Goal: Task Accomplishment & Management: Manage account settings

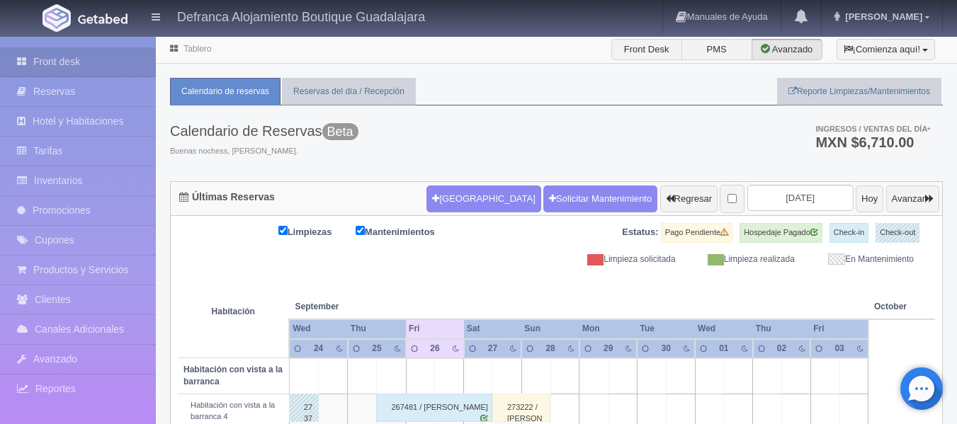
scroll to position [364, 0]
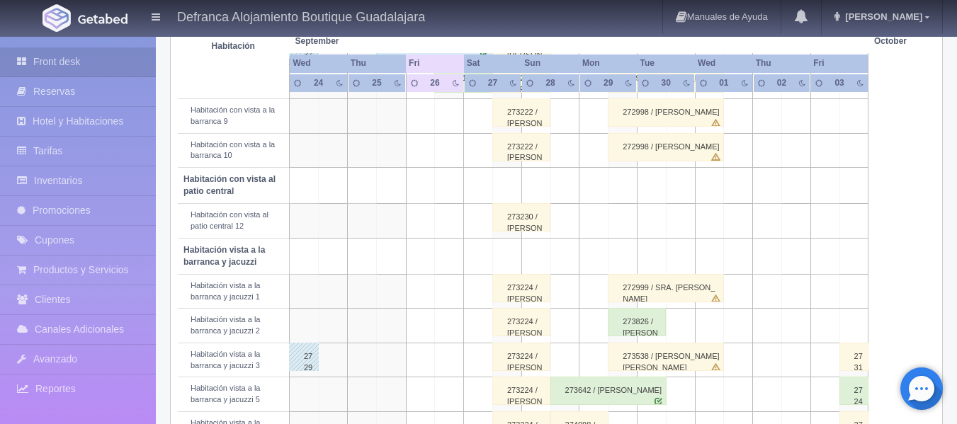
click at [648, 154] on div "272998 / [PERSON_NAME]" at bounding box center [665, 147] width 116 height 28
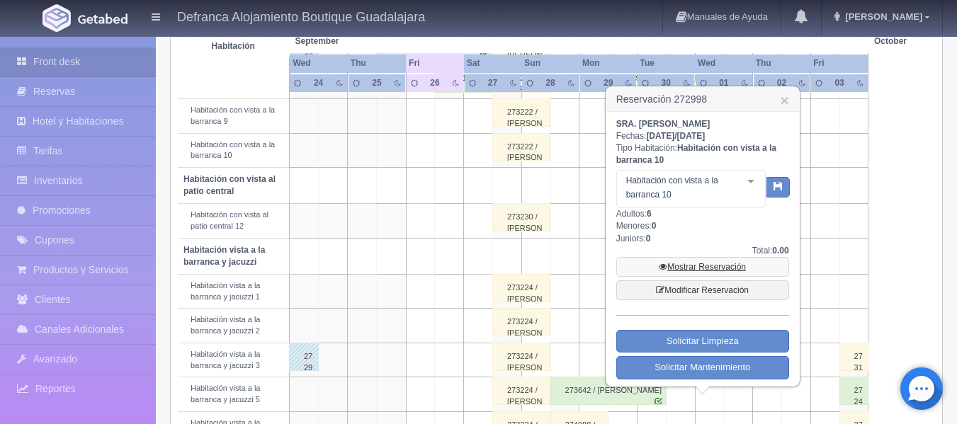
click at [704, 268] on link "Mostrar Reservación" at bounding box center [702, 267] width 173 height 20
click at [704, 265] on link "Mostrar Reservación" at bounding box center [702, 267] width 173 height 20
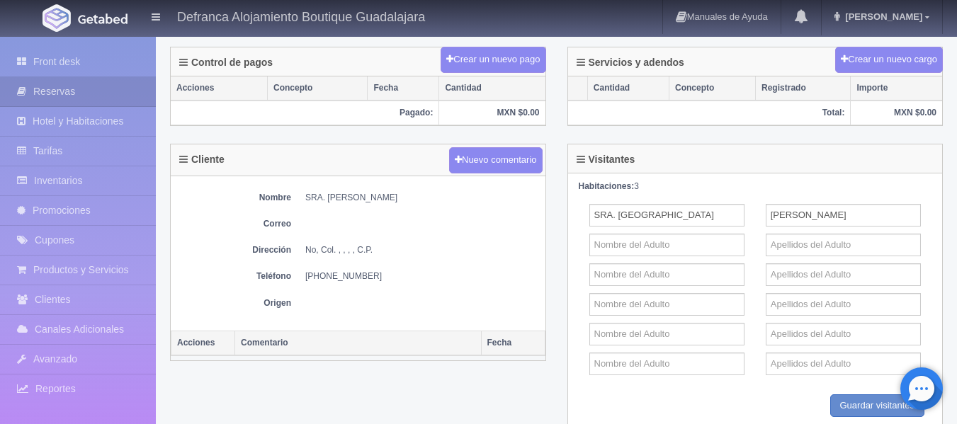
scroll to position [566, 0]
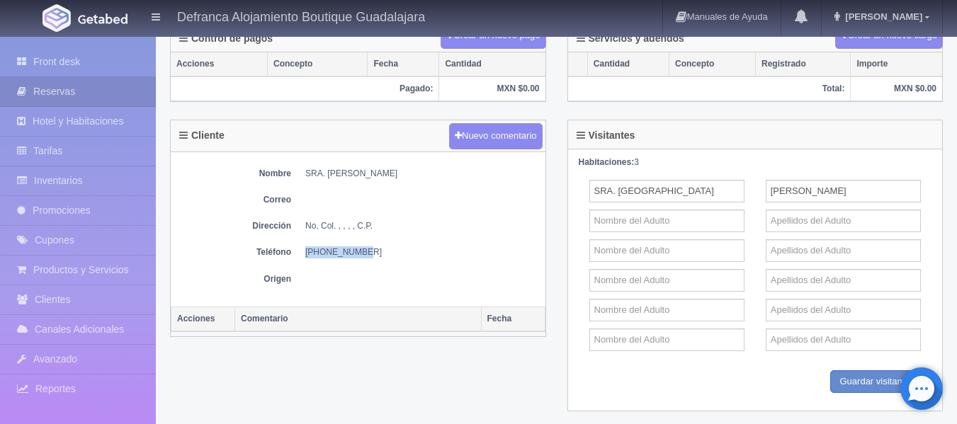
drag, startPoint x: 306, startPoint y: 254, endPoint x: 358, endPoint y: 253, distance: 51.7
click at [359, 253] on dd "3336-16-0431" at bounding box center [421, 252] width 233 height 12
copy dd "3336-16-0431"
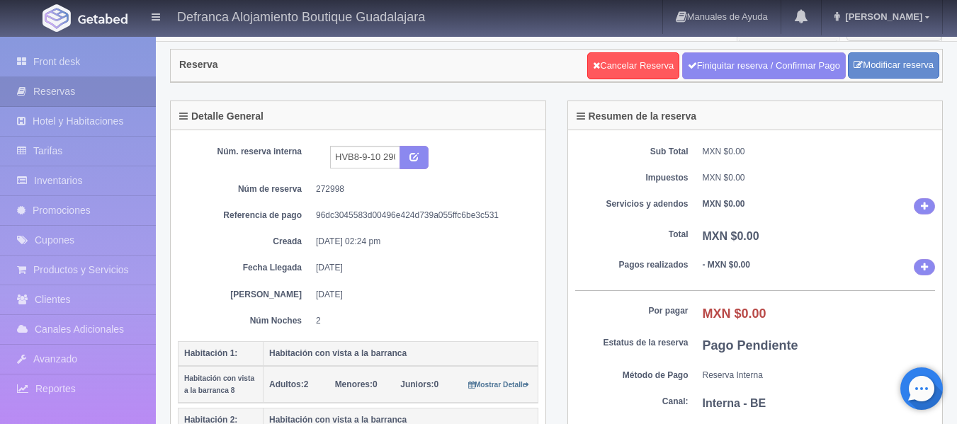
scroll to position [0, 0]
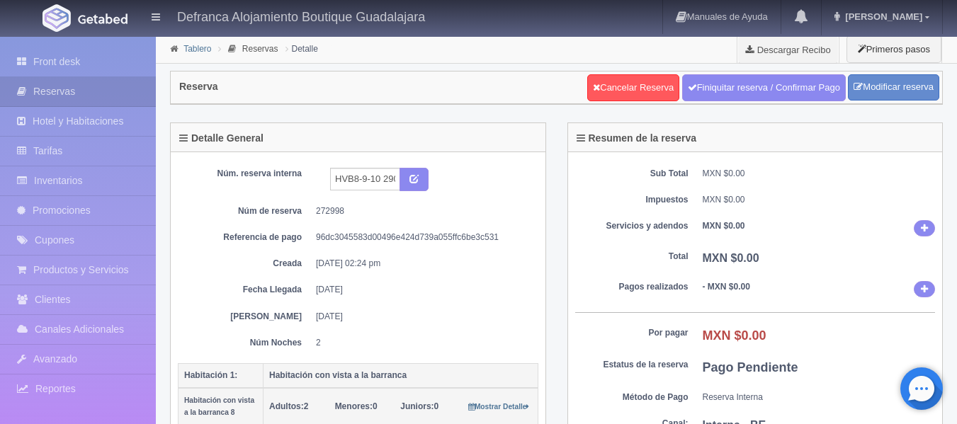
click at [201, 49] on link "Tablero" at bounding box center [197, 49] width 28 height 10
click at [195, 47] on link "Tablero" at bounding box center [197, 49] width 28 height 10
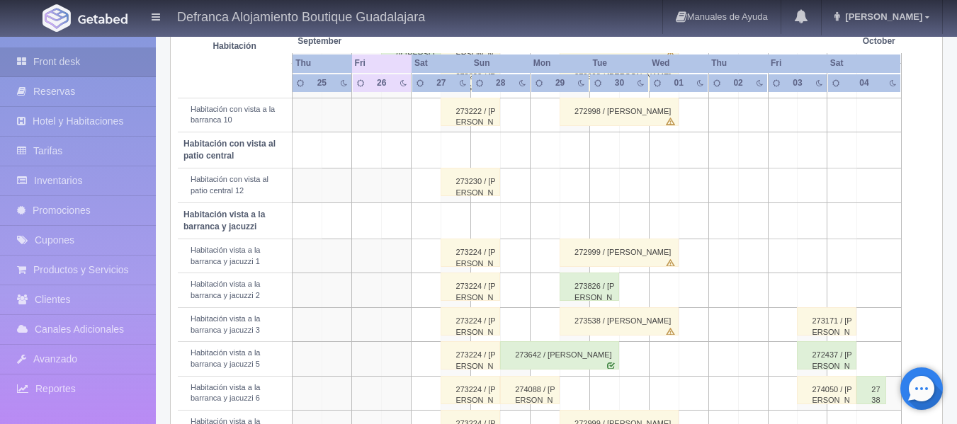
scroll to position [425, 0]
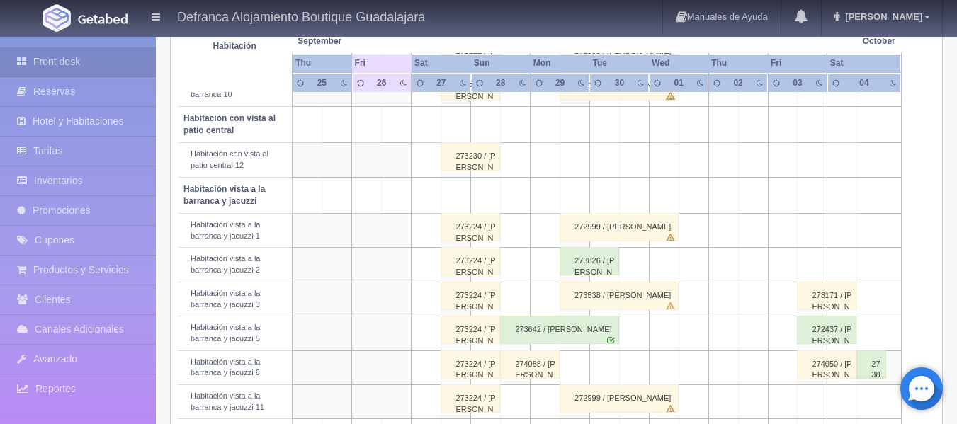
click at [579, 261] on div "273826 / [PERSON_NAME]" at bounding box center [588, 261] width 59 height 28
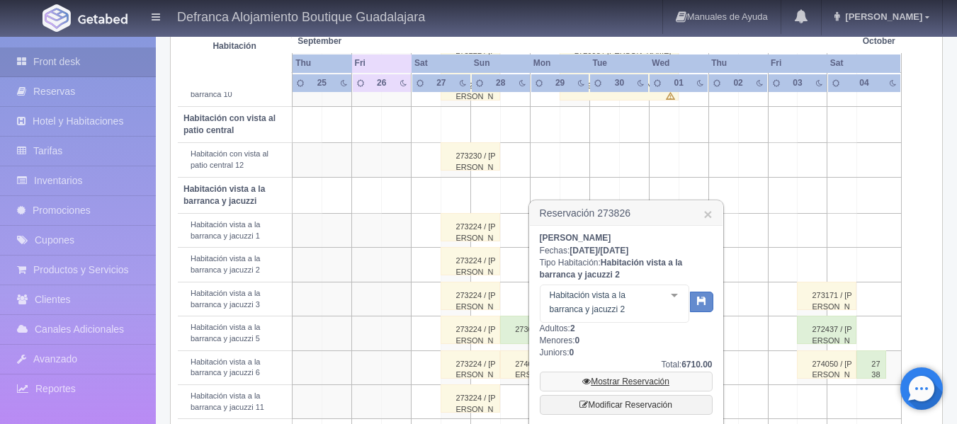
click at [610, 384] on link "Mostrar Reservación" at bounding box center [626, 382] width 173 height 20
click at [610, 383] on link "Mostrar Reservación" at bounding box center [626, 382] width 173 height 20
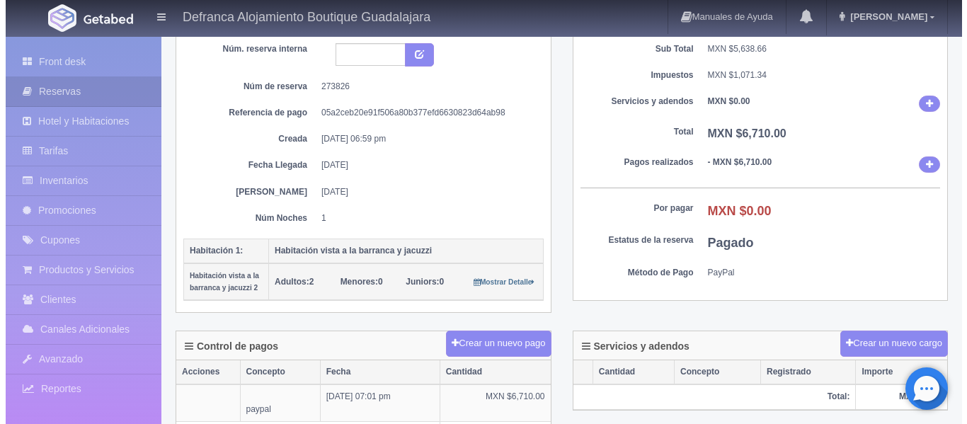
scroll to position [142, 0]
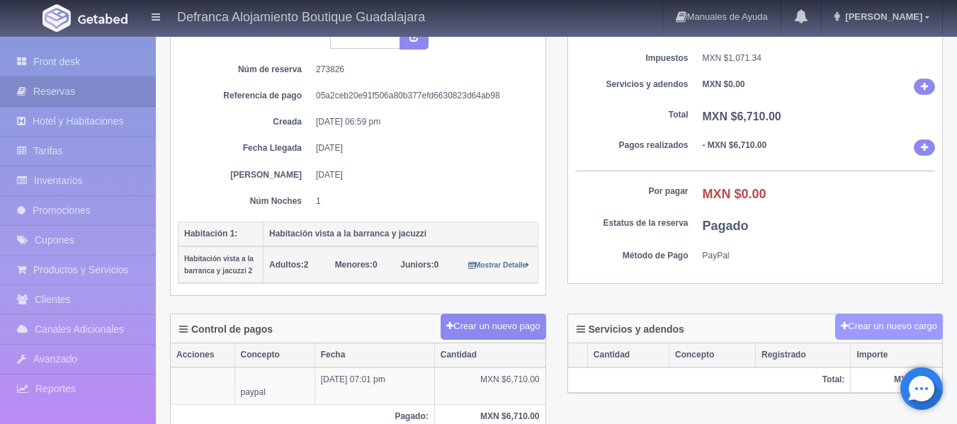
click at [888, 327] on button "Crear un nuevo cargo" at bounding box center [889, 327] width 108 height 26
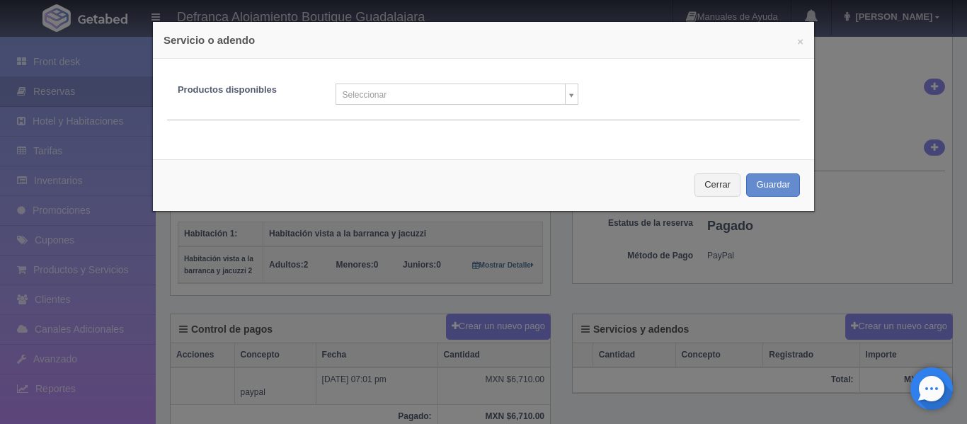
click at [564, 100] on body "Defranca Alojamiento Boutique Guadalajara Manuales de Ayuda Actualizaciones rec…" at bounding box center [483, 372] width 967 height 957
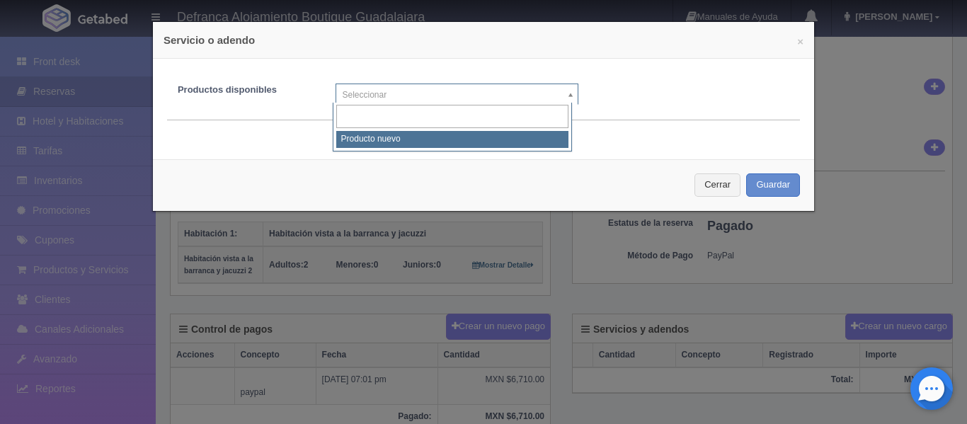
select select "0"
type input "1"
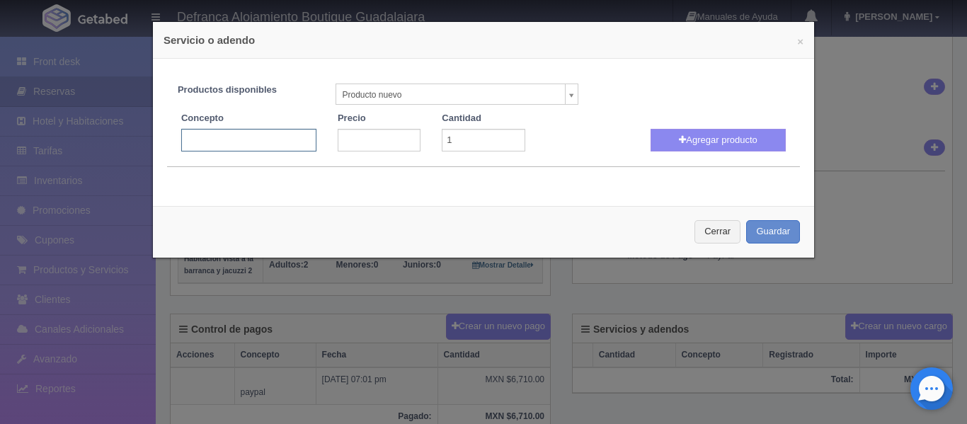
click at [273, 139] on input "text" at bounding box center [248, 140] width 135 height 23
type input "m"
type input "MASAJES HOLÍSTICOS"
click at [354, 144] on input "number" at bounding box center [379, 140] width 83 height 23
type input "1500"
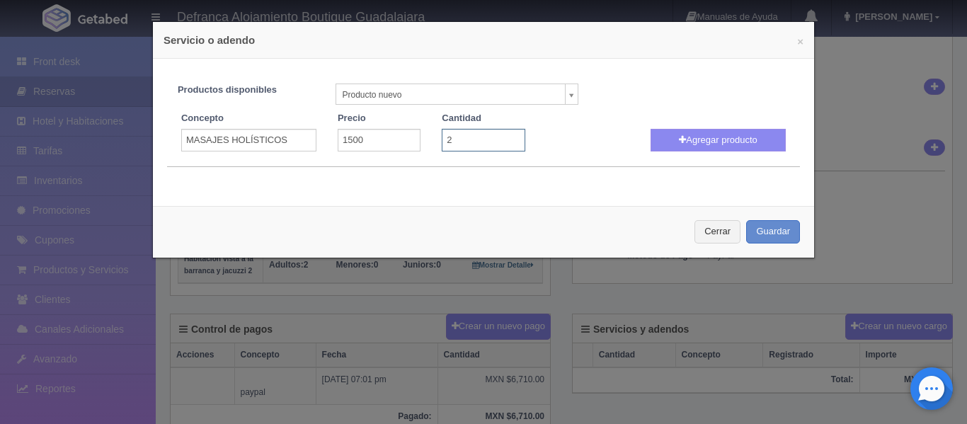
type input "2"
click at [507, 135] on input "2" at bounding box center [483, 140] width 83 height 23
click at [654, 144] on button "Agregar producto" at bounding box center [718, 140] width 135 height 23
select select
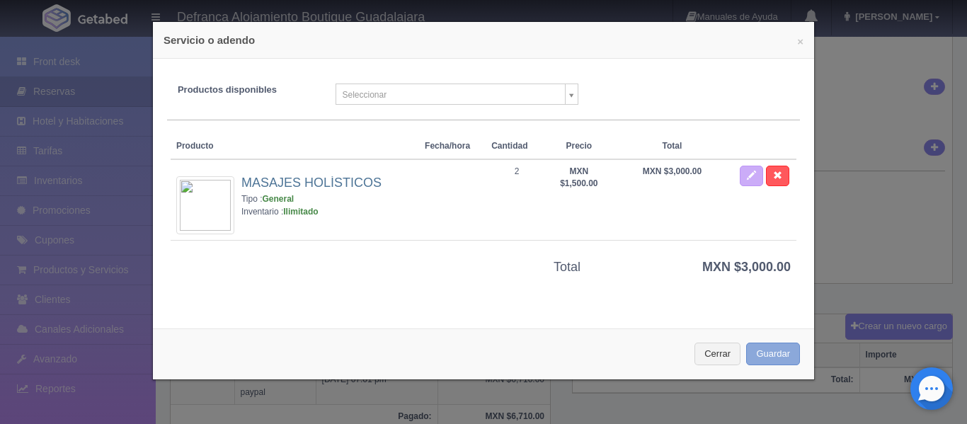
click at [778, 353] on button "Guardar" at bounding box center [773, 354] width 54 height 23
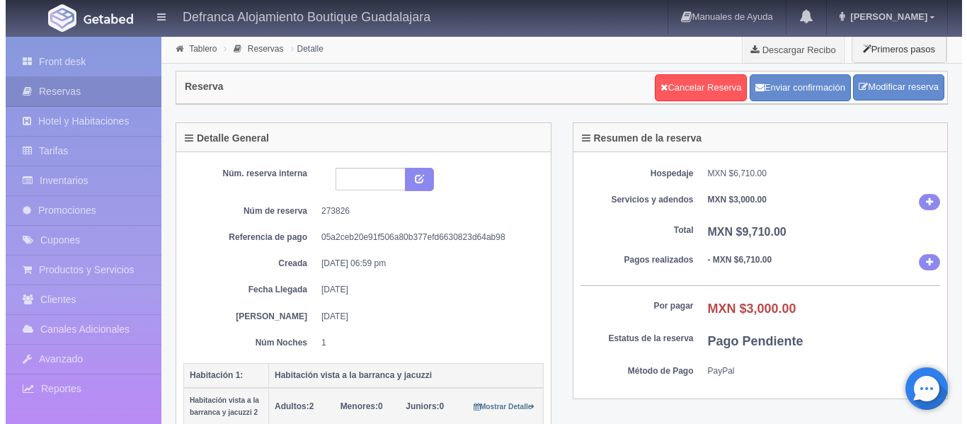
scroll to position [142, 0]
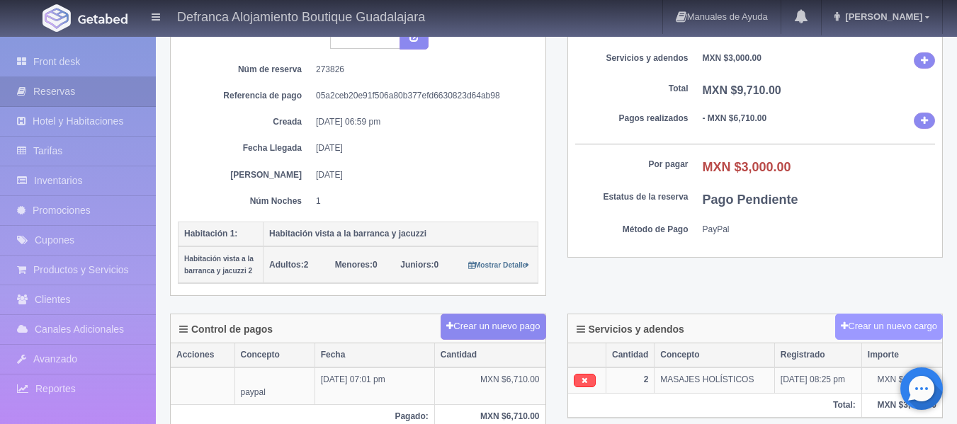
click at [890, 329] on button "Crear un nuevo cargo" at bounding box center [889, 327] width 108 height 26
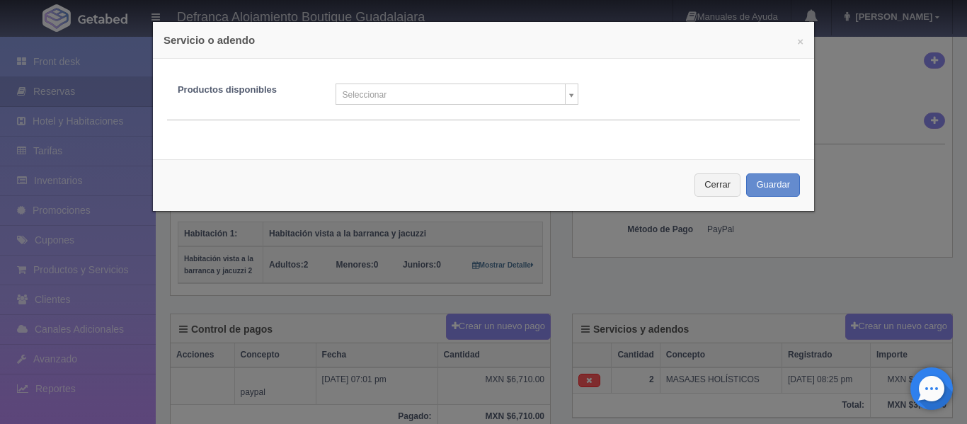
click at [567, 95] on body "Defranca Alojamiento Boutique Guadalajara Manuales de Ayuda Actualizaciones rec…" at bounding box center [483, 372] width 967 height 957
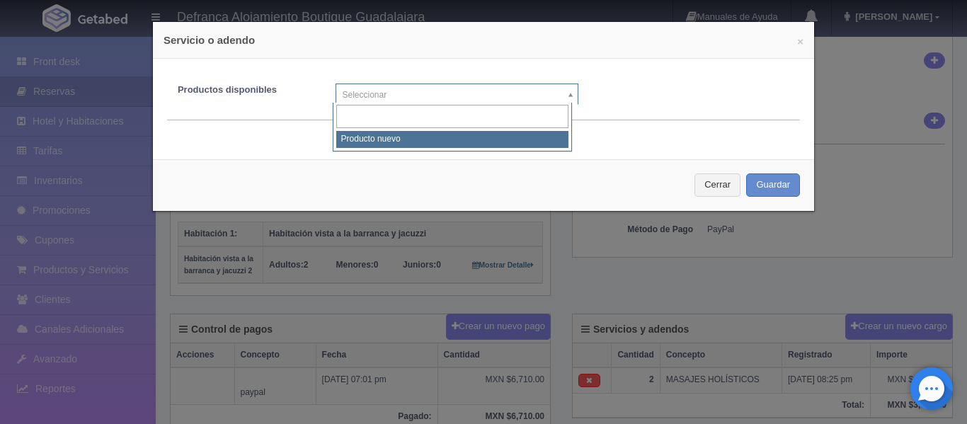
select select "0"
type input "1"
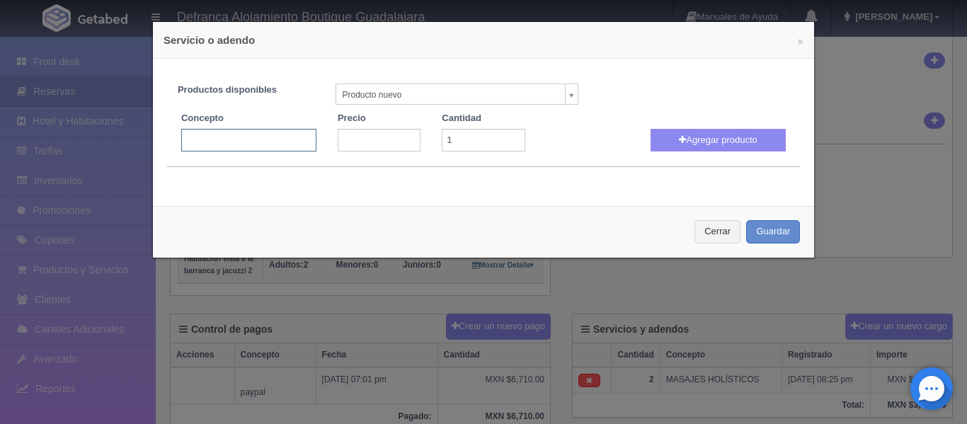
click at [244, 144] on input "text" at bounding box center [248, 140] width 135 height 23
type input "JACUZZI VOLADO"
click at [348, 136] on input "number" at bounding box center [379, 140] width 83 height 23
type input "3300"
click at [721, 144] on button "Agregar producto" at bounding box center [718, 140] width 135 height 23
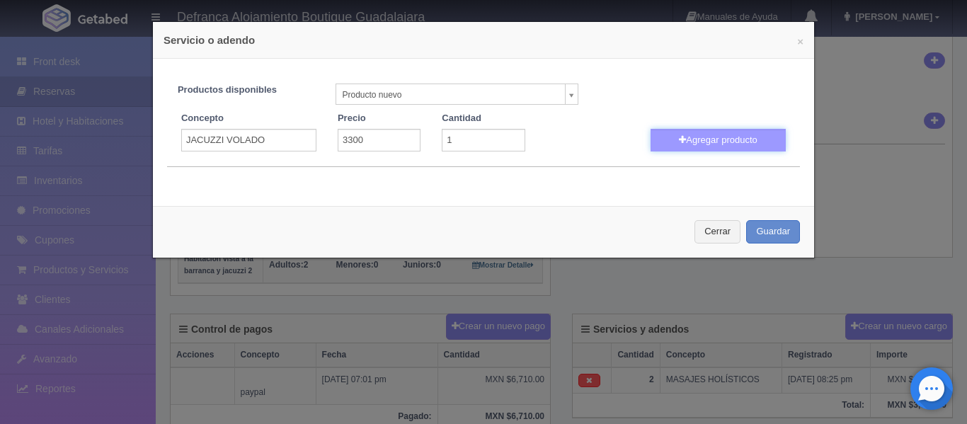
select select
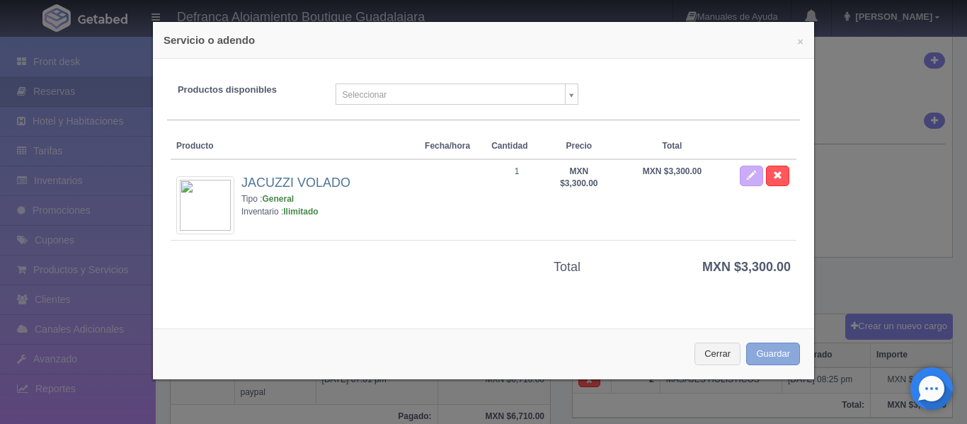
click at [764, 353] on button "Guardar" at bounding box center [773, 354] width 54 height 23
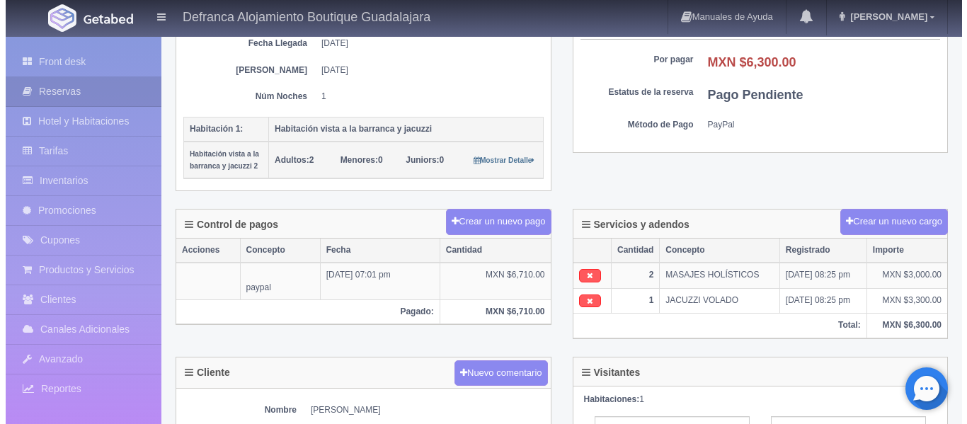
scroll to position [283, 0]
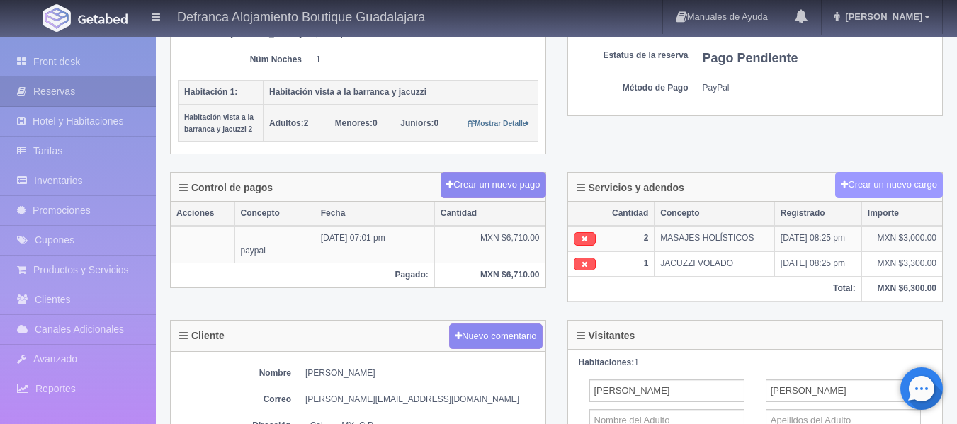
click at [888, 190] on button "Crear un nuevo cargo" at bounding box center [889, 185] width 108 height 26
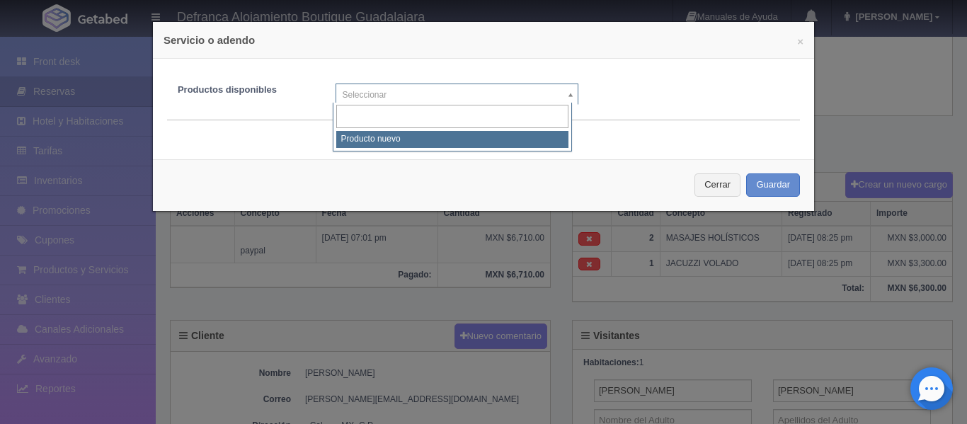
click at [562, 98] on body "Defranca Alojamiento Boutique Guadalajara Manuales de Ayuda Actualizaciones rec…" at bounding box center [483, 237] width 967 height 971
select select "0"
type input "1"
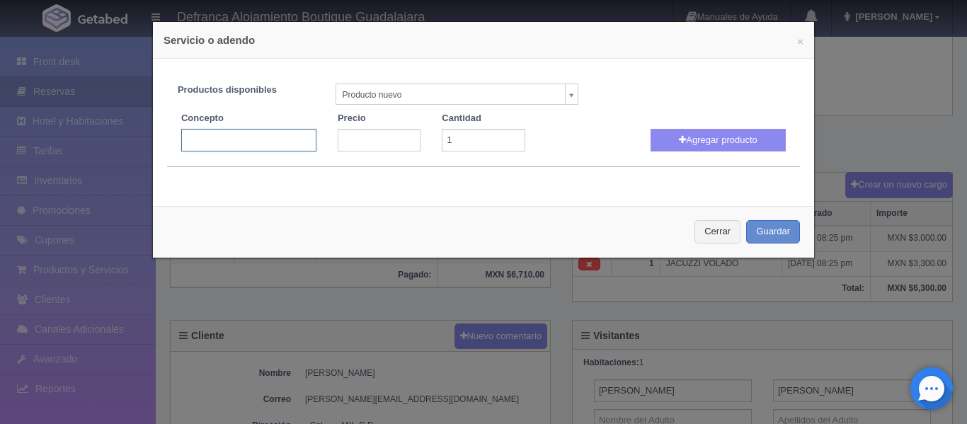
click at [255, 143] on input "text" at bounding box center [248, 140] width 135 height 23
type input "DECORACIÓN ROMÁNTICA EN HABITACIÓN"
click at [348, 135] on input "number" at bounding box center [379, 140] width 83 height 23
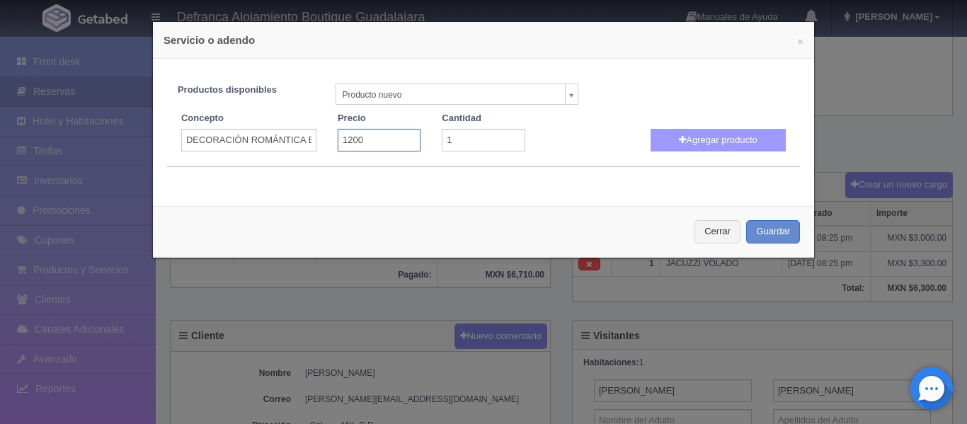
type input "1200"
click at [730, 135] on button "Agregar producto" at bounding box center [718, 140] width 135 height 23
select select
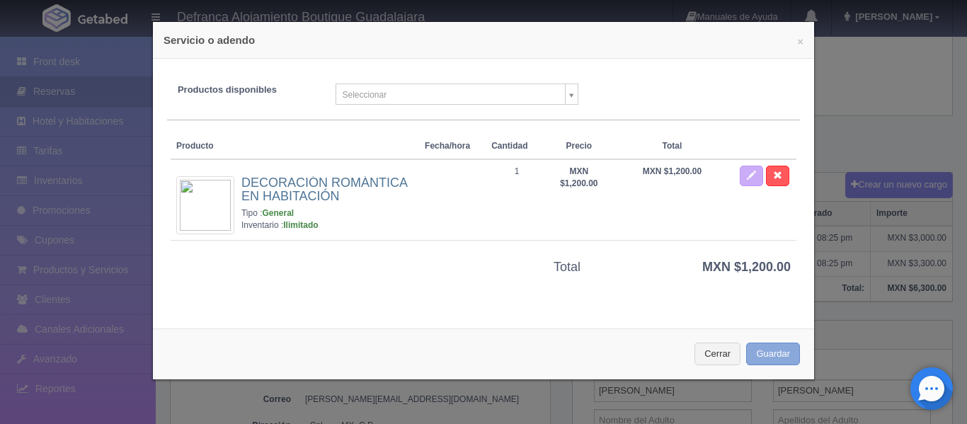
click at [763, 351] on button "Guardar" at bounding box center [773, 354] width 54 height 23
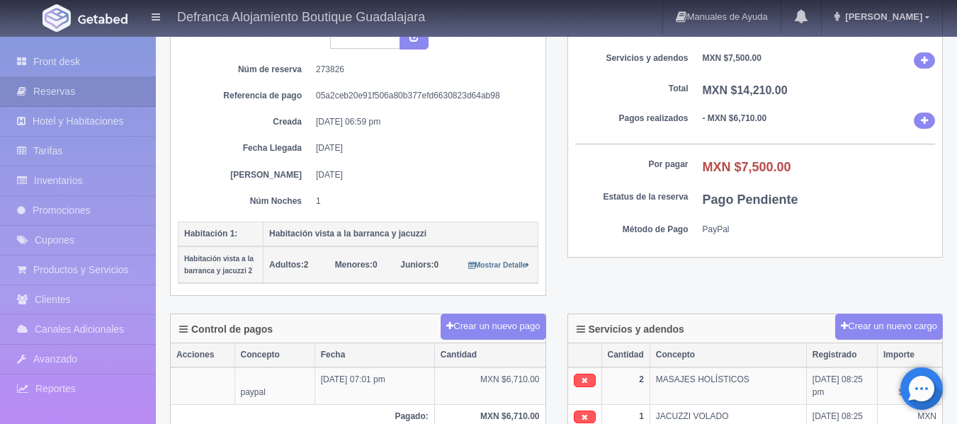
scroll to position [212, 0]
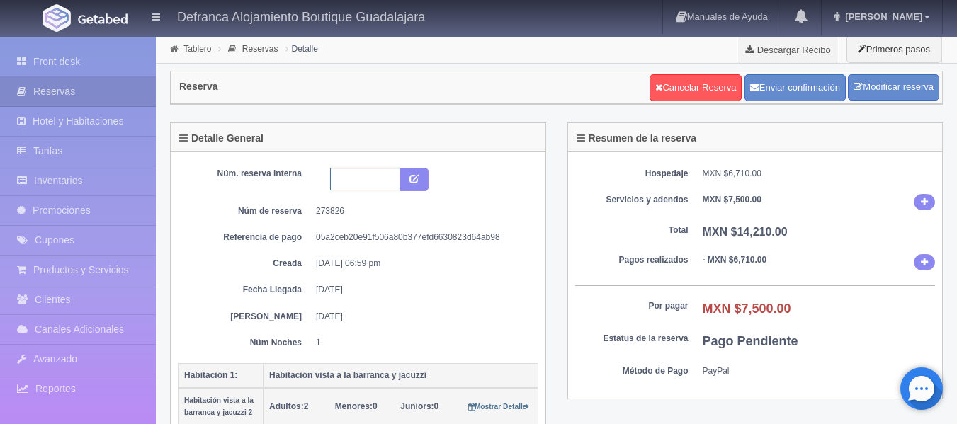
click at [343, 180] on input "text" at bounding box center [365, 179] width 70 height 23
type input "HVBJ6 290925-300925"
click at [416, 179] on icon "submit" at bounding box center [413, 177] width 9 height 9
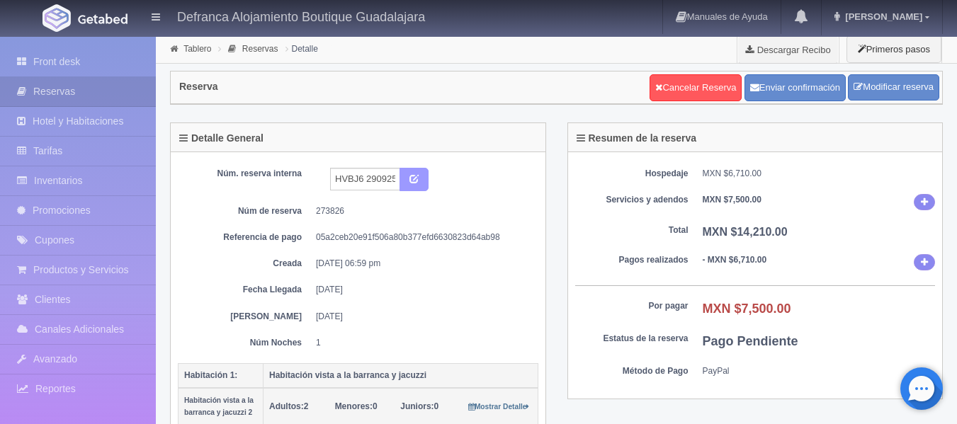
click at [416, 179] on icon "submit" at bounding box center [413, 177] width 9 height 9
click at [188, 50] on link "Tablero" at bounding box center [197, 49] width 28 height 10
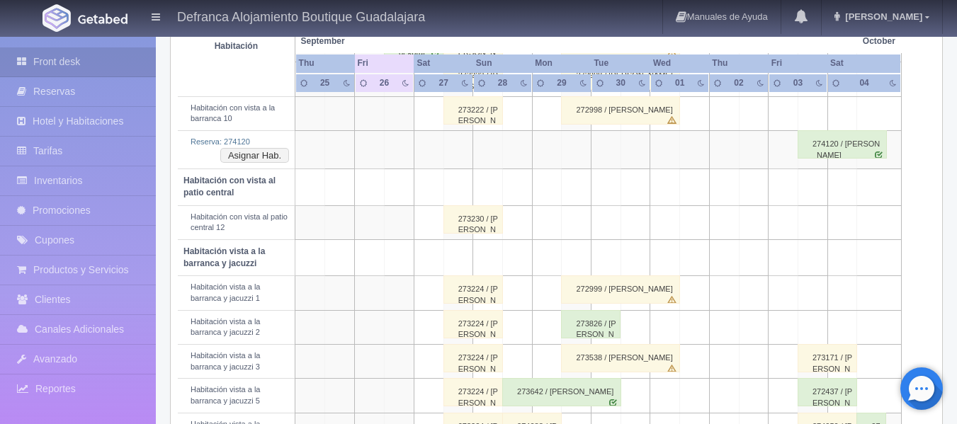
scroll to position [496, 0]
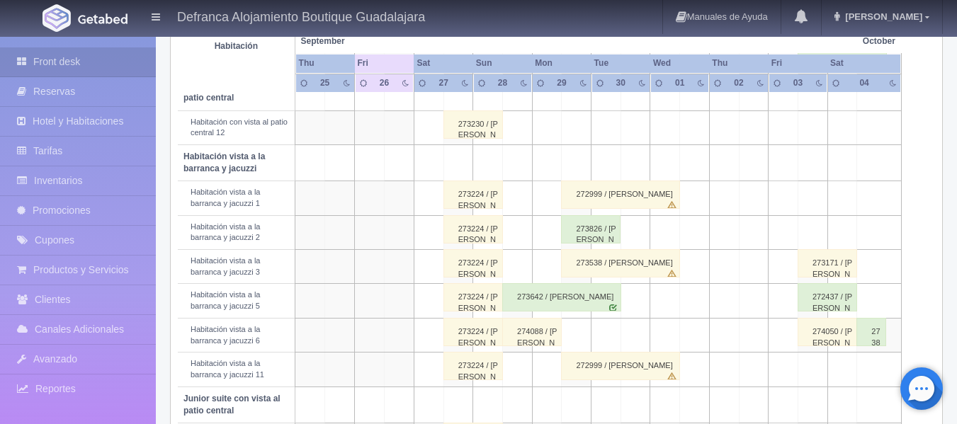
click at [583, 231] on div "273826 / [PERSON_NAME]" at bounding box center [590, 229] width 59 height 28
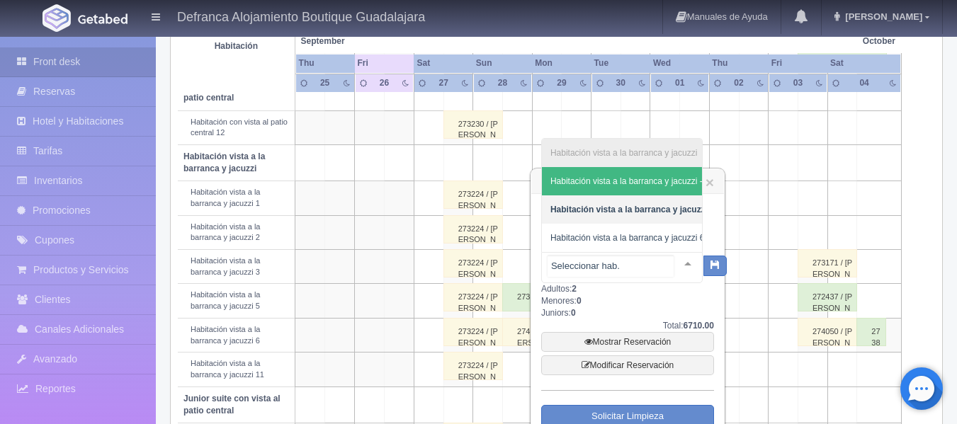
click at [675, 261] on div at bounding box center [687, 263] width 28 height 21
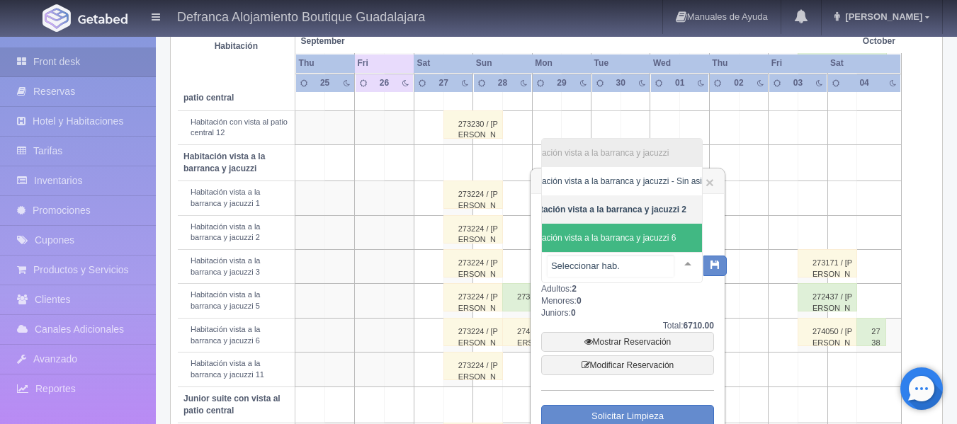
click at [658, 233] on span "Habitación vista a la barranca y jacuzzi 6" at bounding box center [599, 238] width 154 height 10
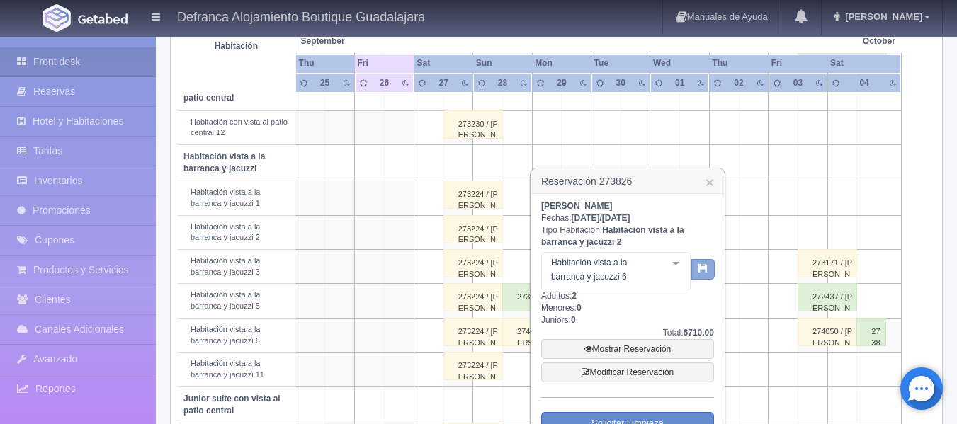
click at [703, 273] on button "button" at bounding box center [702, 269] width 23 height 21
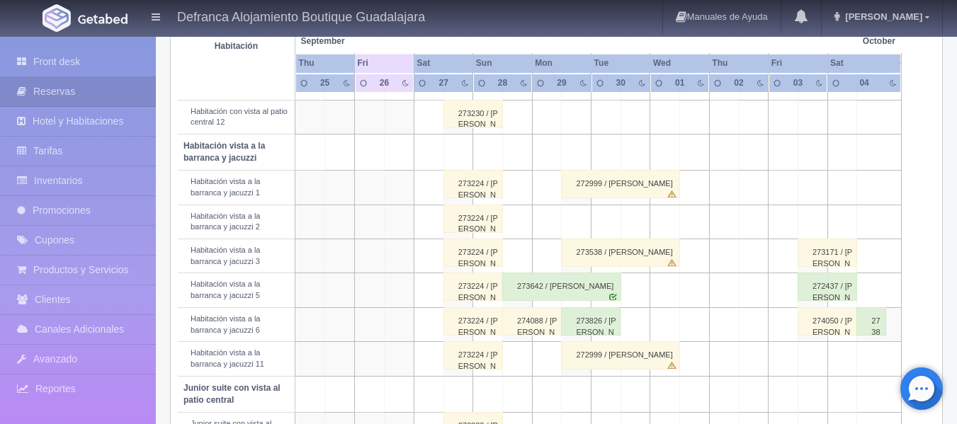
scroll to position [474, 0]
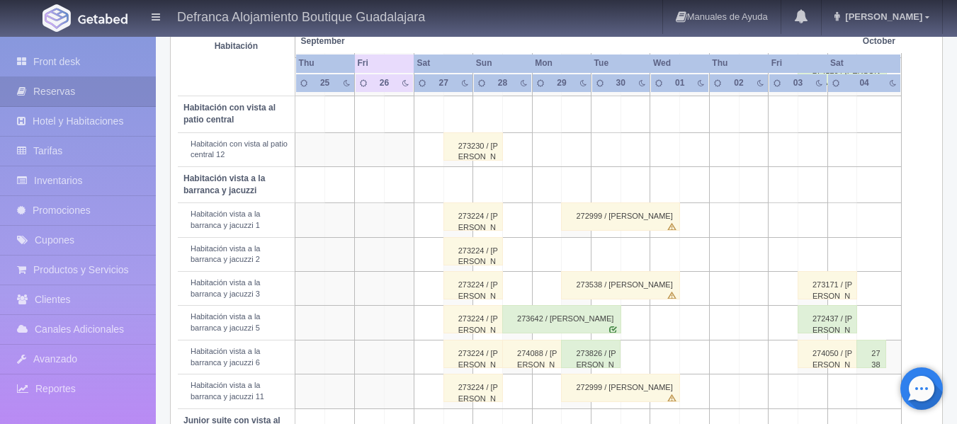
click at [591, 287] on div "273538 / VICTOR ISAAC SANCHEZ SANCHEZ" at bounding box center [620, 285] width 119 height 28
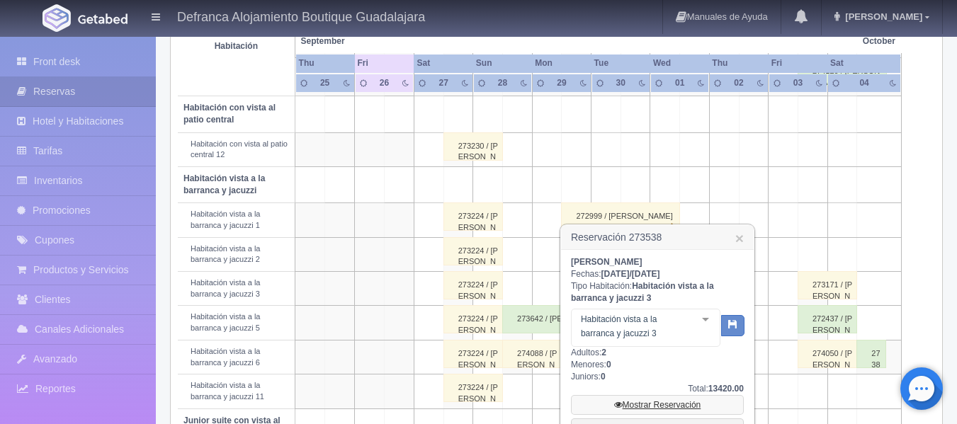
click at [669, 406] on link "Mostrar Reservación" at bounding box center [657, 405] width 173 height 20
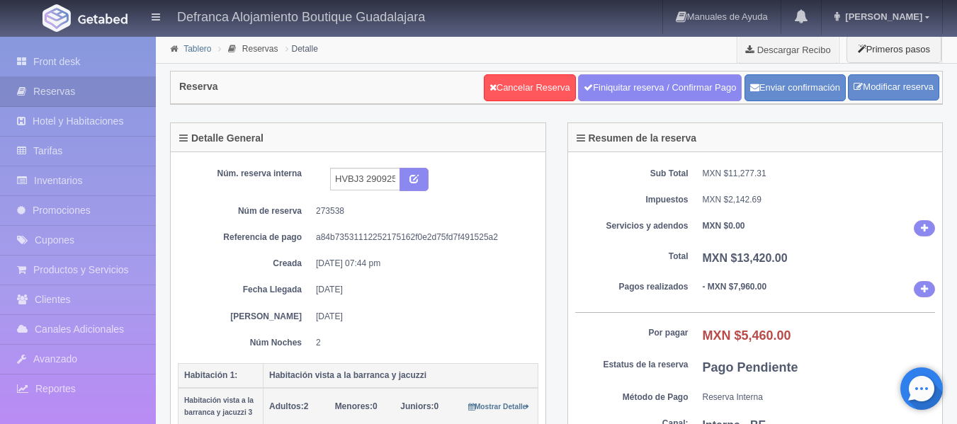
click at [195, 47] on link "Tablero" at bounding box center [197, 49] width 28 height 10
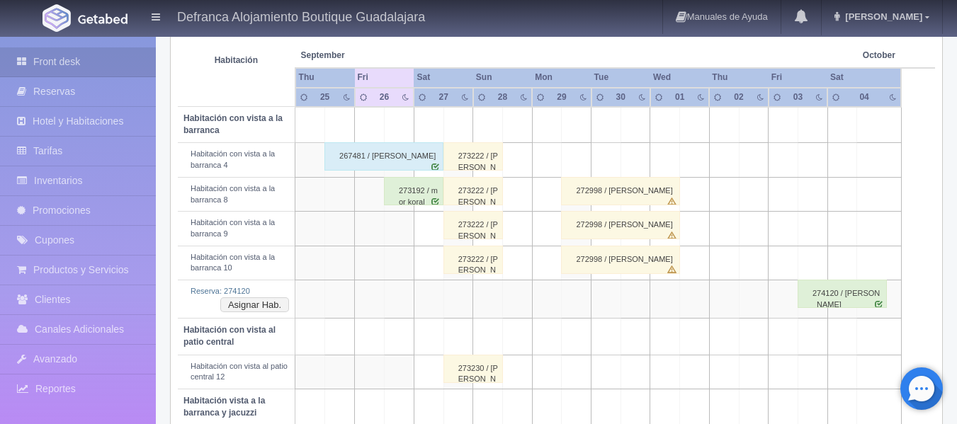
scroll to position [261, 0]
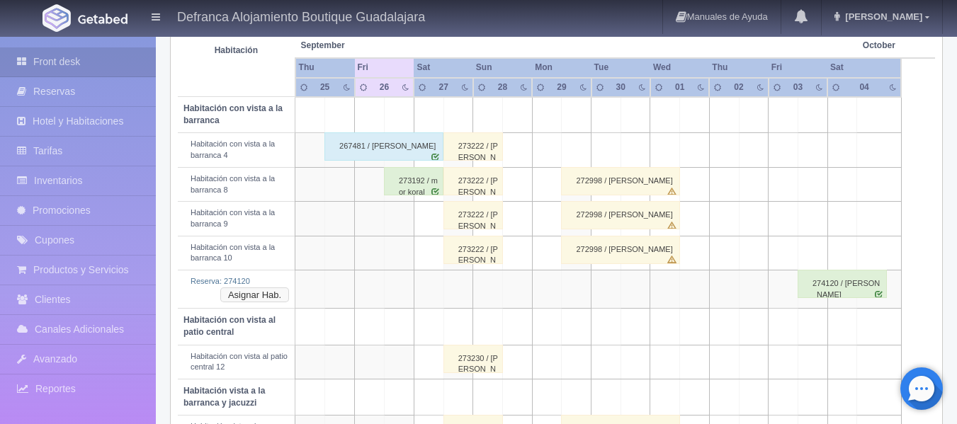
click at [262, 294] on button "Asignar Hab." at bounding box center [254, 295] width 69 height 16
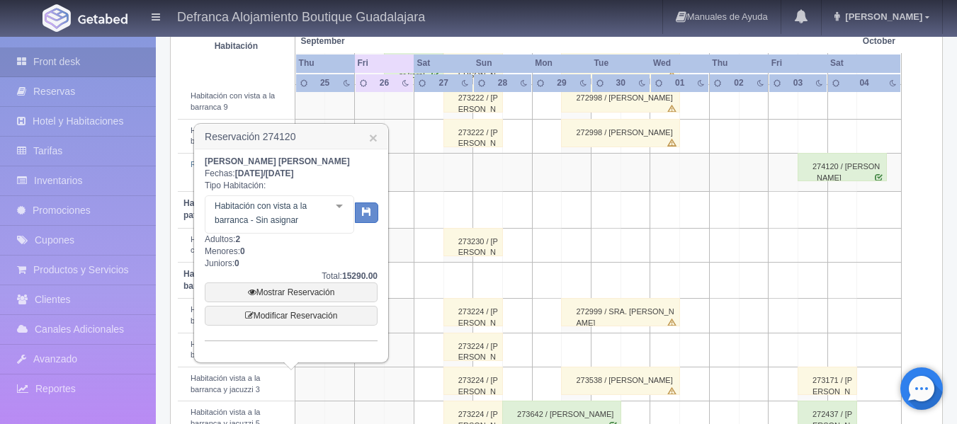
scroll to position [403, 0]
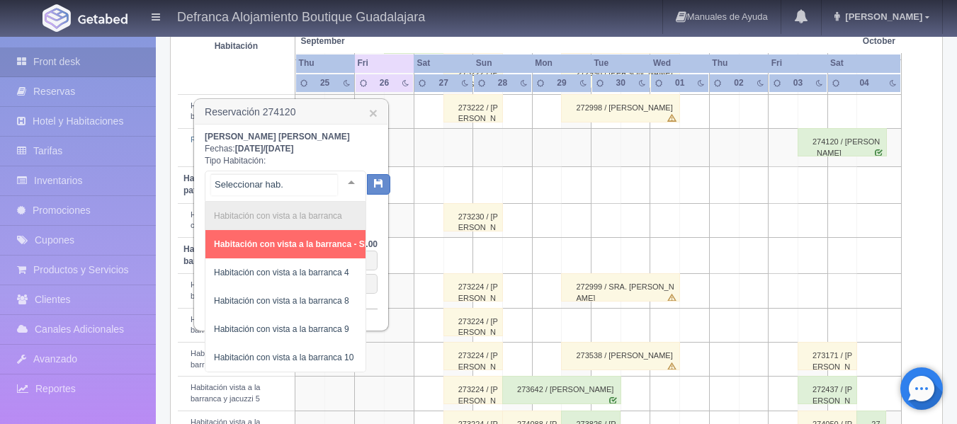
click at [341, 181] on div at bounding box center [351, 181] width 28 height 21
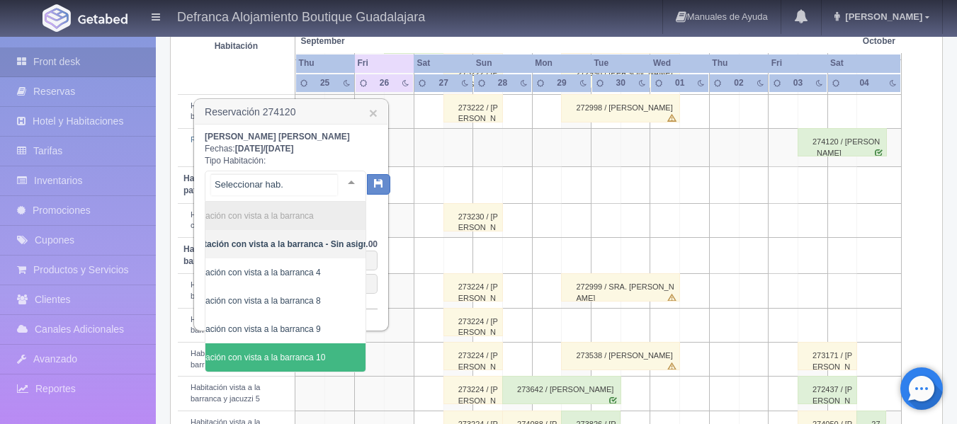
scroll to position [0, 47]
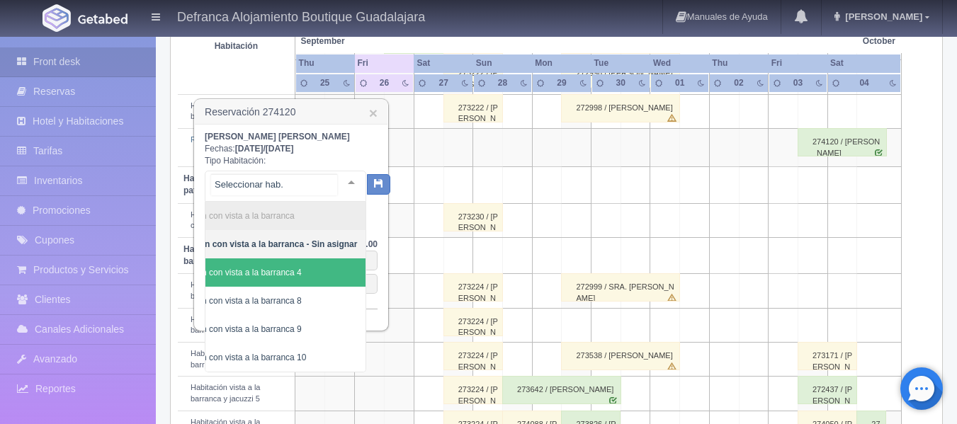
click at [307, 268] on span "Habitación con vista a la barranca 4" at bounding box center [261, 272] width 207 height 28
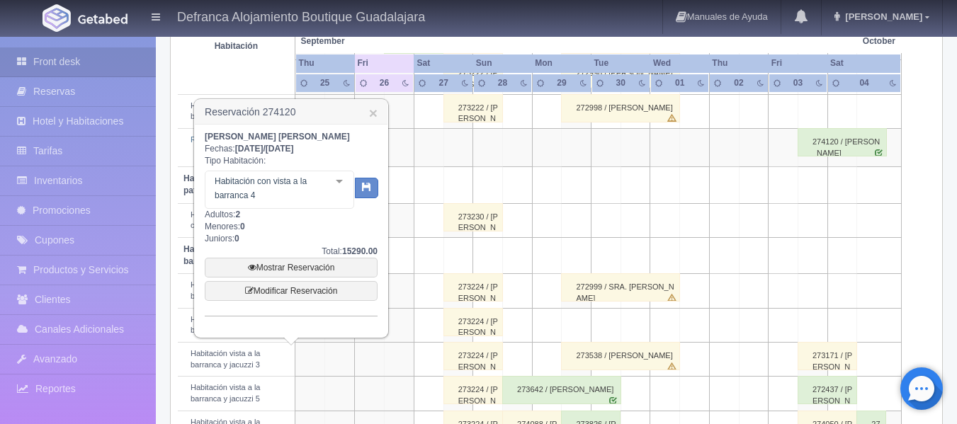
scroll to position [0, 47]
click at [364, 186] on icon "button" at bounding box center [366, 186] width 9 height 9
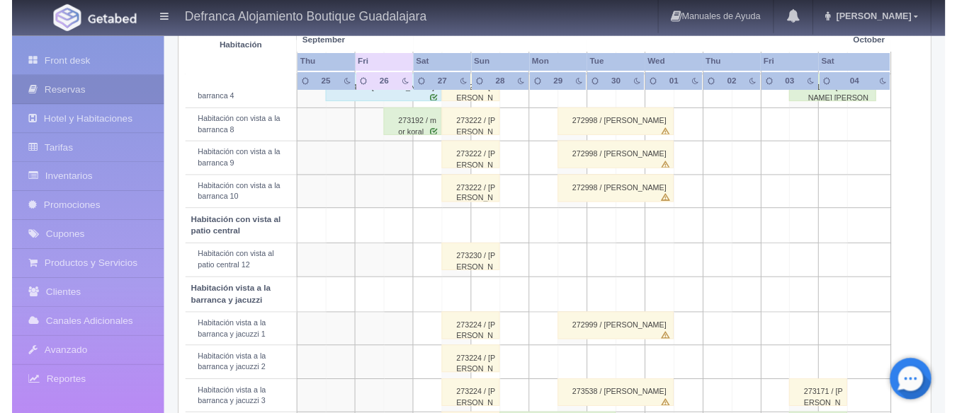
scroll to position [247, 0]
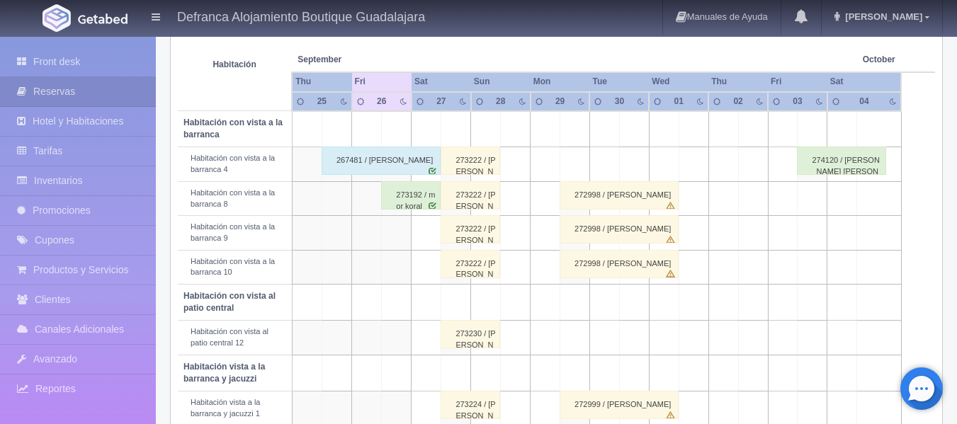
click at [846, 168] on div "274120 / Claudia Alejandra Vargas Bautista" at bounding box center [841, 161] width 89 height 28
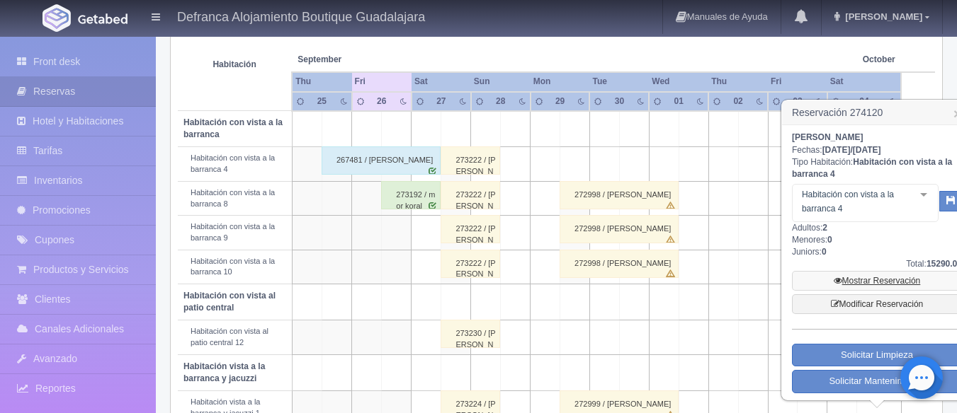
click at [858, 281] on link "Mostrar Reservación" at bounding box center [877, 281] width 170 height 20
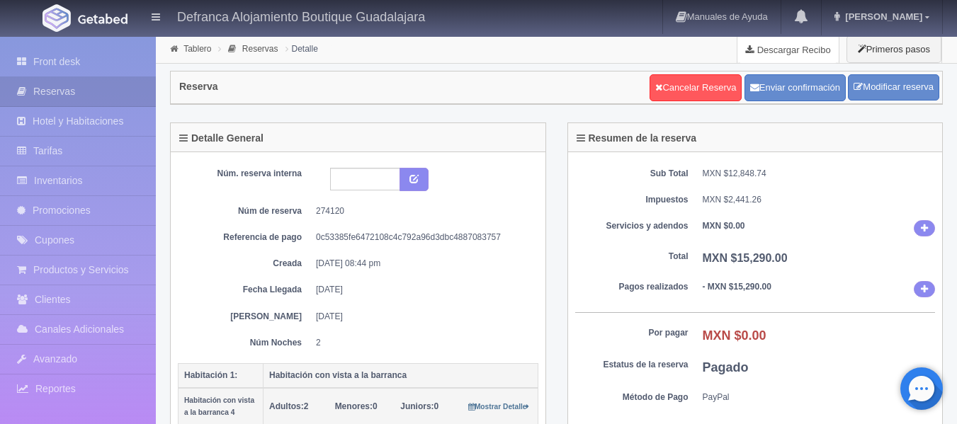
click at [792, 49] on link "Descargar Recibo" at bounding box center [787, 49] width 101 height 28
